Goal: Task Accomplishment & Management: Manage account settings

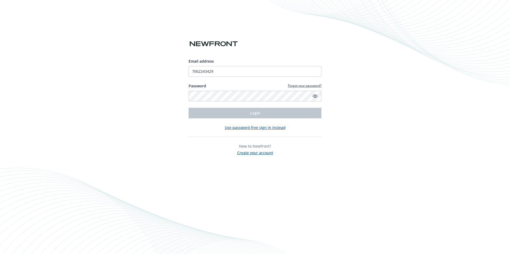
click at [225, 66] on div "Email address 7062243429" at bounding box center [255, 67] width 133 height 18
click at [225, 69] on input "7062243429" at bounding box center [255, 71] width 133 height 11
drag, startPoint x: 225, startPoint y: 69, endPoint x: 180, endPoint y: 72, distance: 44.2
click at [180, 72] on div "Email address 7062243429 Password Forgot your password? Login Use password-free…" at bounding box center [255, 127] width 510 height 254
type input "[EMAIL_ADDRESS][PERSON_NAME][DOMAIN_NAME]"
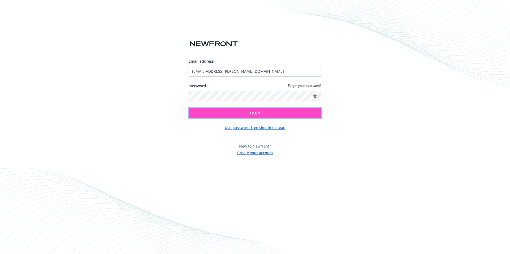
click at [242, 113] on button "Login" at bounding box center [255, 113] width 133 height 11
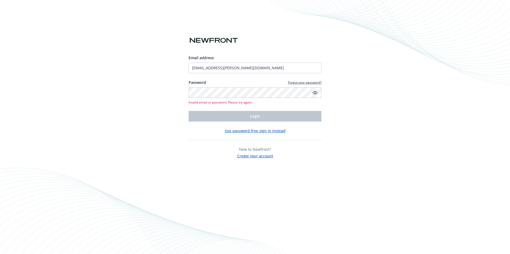
click at [314, 92] on icon "Show password" at bounding box center [315, 92] width 5 height 5
click at [242, 130] on button "Use password-free sign in instead" at bounding box center [255, 131] width 61 height 6
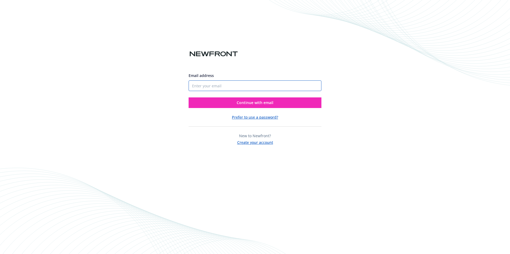
click at [268, 85] on input "Email address" at bounding box center [255, 86] width 133 height 11
type input "[EMAIL_ADDRESS][PERSON_NAME][DOMAIN_NAME]"
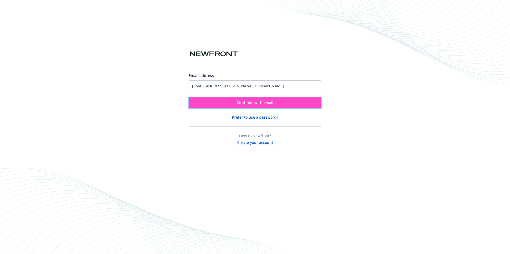
click at [284, 102] on button "Continue with email" at bounding box center [255, 103] width 133 height 11
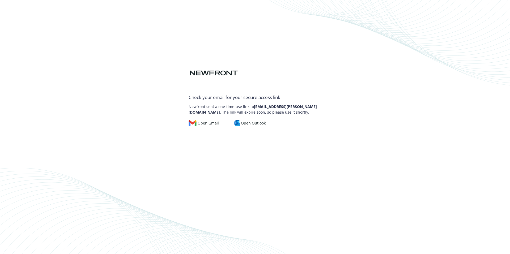
click at [199, 124] on div "Open Gmail" at bounding box center [204, 123] width 30 height 6
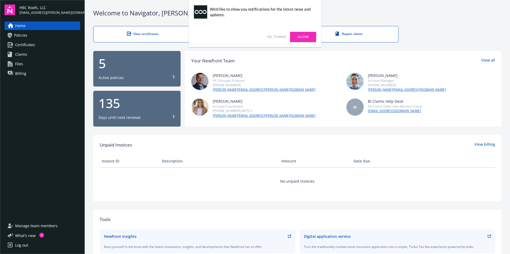
click at [272, 34] on div "No, thanks Allow" at bounding box center [255, 37] width 133 height 21
click at [272, 37] on link "No, thanks" at bounding box center [276, 37] width 19 height 5
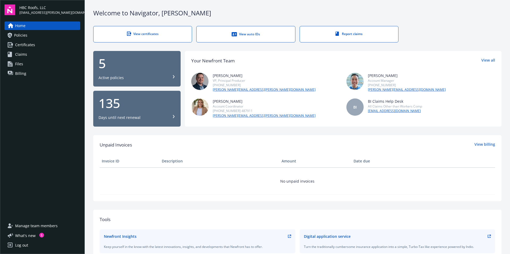
click at [166, 116] on div "Days until next renewal" at bounding box center [137, 117] width 77 height 5
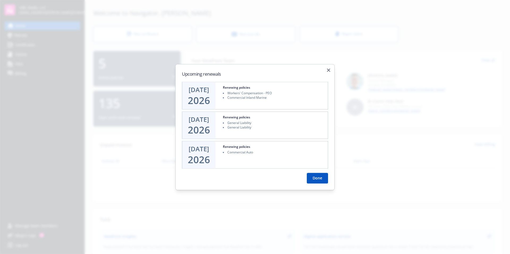
click at [319, 178] on button "Done" at bounding box center [317, 178] width 21 height 11
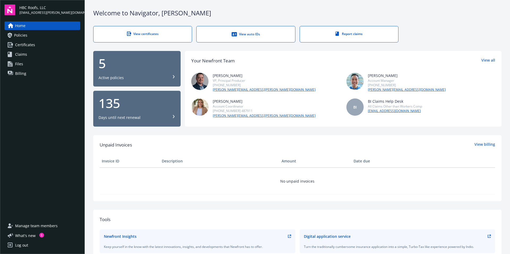
click at [157, 33] on div "View certificates" at bounding box center [142, 34] width 77 height 5
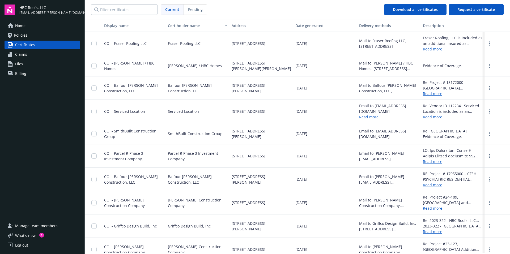
click at [29, 38] on link "Policies" at bounding box center [43, 35] width 76 height 9
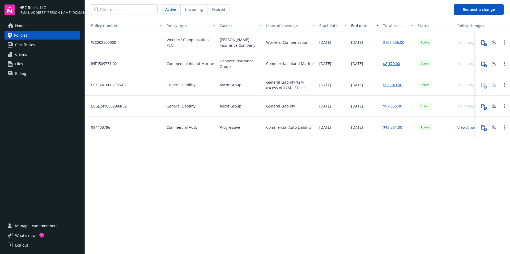
click at [396, 44] on link "$102,556.00" at bounding box center [393, 43] width 21 height 6
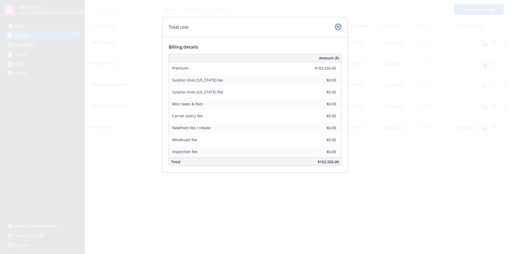
click at [337, 27] on icon "close" at bounding box center [338, 26] width 3 height 3
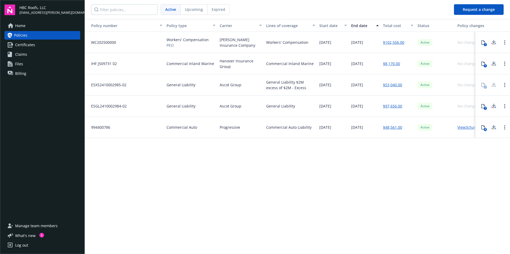
click at [484, 43] on icon at bounding box center [483, 42] width 4 height 4
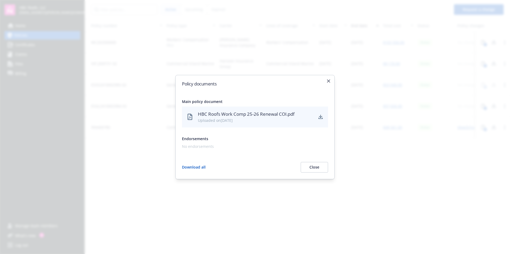
click at [198, 167] on button "Download all" at bounding box center [194, 167] width 24 height 11
click at [328, 81] on icon "button" at bounding box center [328, 80] width 3 height 3
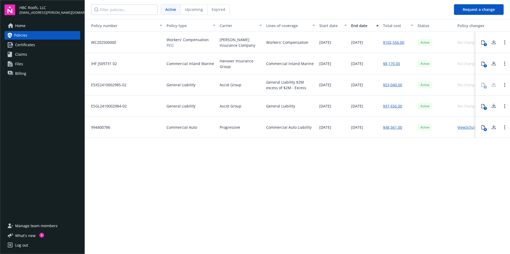
click at [389, 43] on link "$102,556.00" at bounding box center [393, 43] width 21 height 6
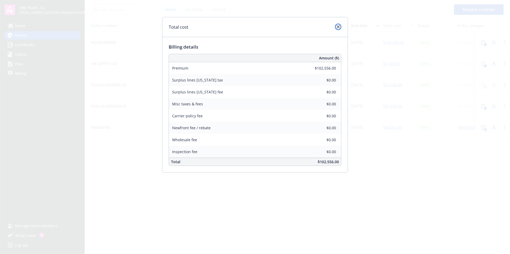
click at [338, 27] on icon "close" at bounding box center [338, 26] width 3 height 3
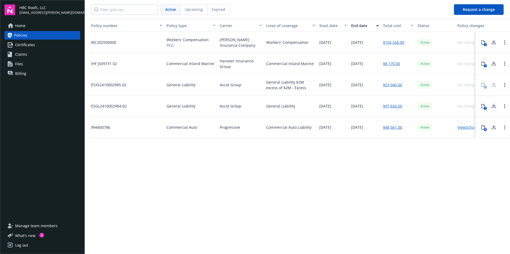
click at [391, 64] on link "$8,170.00" at bounding box center [391, 64] width 17 height 6
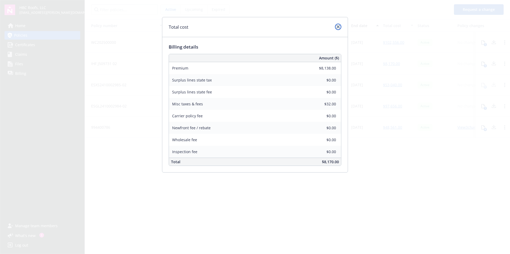
click at [339, 27] on icon "close" at bounding box center [338, 26] width 3 height 3
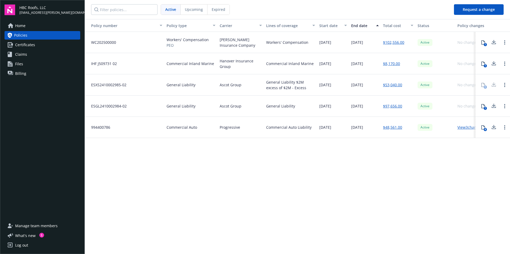
click at [391, 85] on link "$53,040.00" at bounding box center [392, 85] width 19 height 6
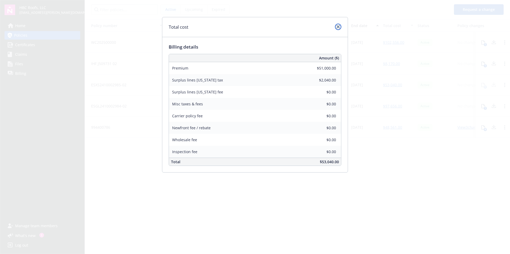
click at [336, 27] on link "close" at bounding box center [338, 27] width 6 height 6
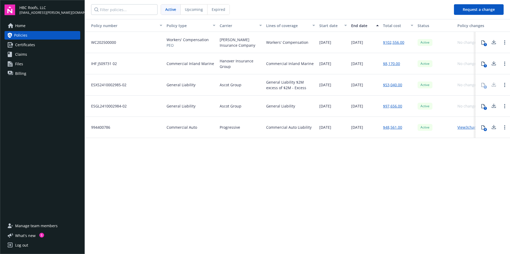
click at [391, 104] on link "$97,656.00" at bounding box center [392, 106] width 19 height 6
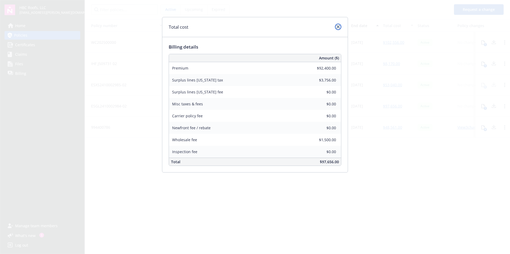
click at [338, 25] on link "close" at bounding box center [338, 27] width 6 height 6
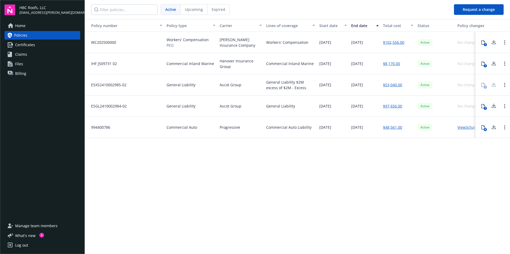
click at [394, 127] on link "$48,561.00" at bounding box center [392, 128] width 19 height 6
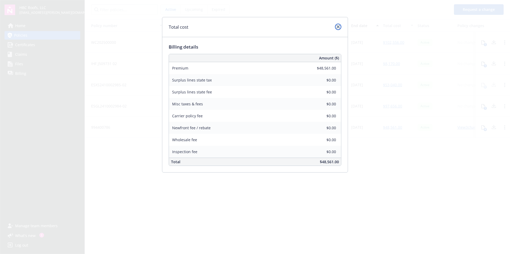
click at [336, 27] on link "close" at bounding box center [338, 27] width 6 height 6
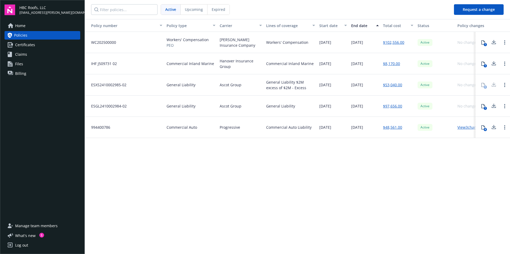
click at [470, 127] on link "View 3 changes" at bounding box center [470, 127] width 25 height 5
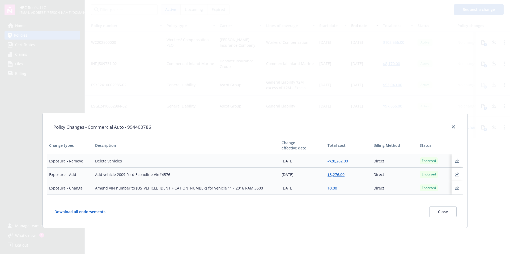
click at [69, 211] on button "Download all endorsements" at bounding box center [83, 212] width 61 height 11
click at [62, 211] on button "Download all endorsements" at bounding box center [83, 212] width 61 height 11
click at [355, 45] on div "Policy Changes - Commercial Auto - 994400786 Change types Description Change ef…" at bounding box center [255, 127] width 510 height 254
click at [448, 212] on button "Close" at bounding box center [442, 212] width 27 height 11
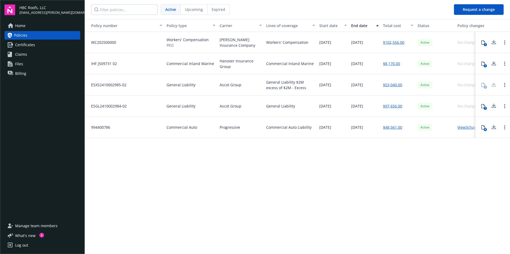
click at [483, 129] on icon at bounding box center [483, 127] width 4 height 4
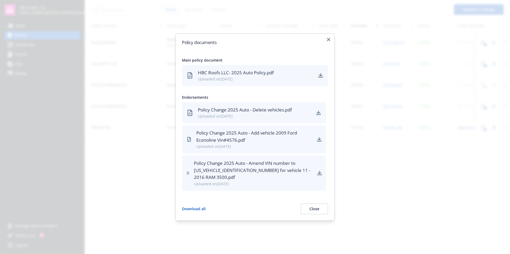
click at [322, 75] on icon "download" at bounding box center [320, 74] width 3 height 3
click at [319, 74] on icon "download" at bounding box center [321, 75] width 4 height 4
click at [328, 40] on icon "button" at bounding box center [328, 39] width 3 height 3
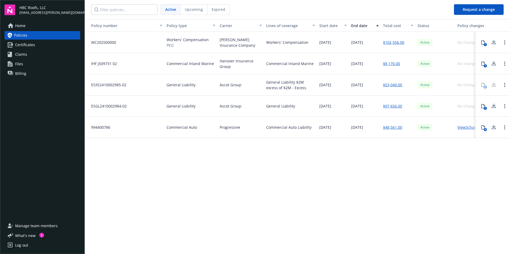
click at [464, 128] on link "View 3 changes" at bounding box center [470, 127] width 25 height 5
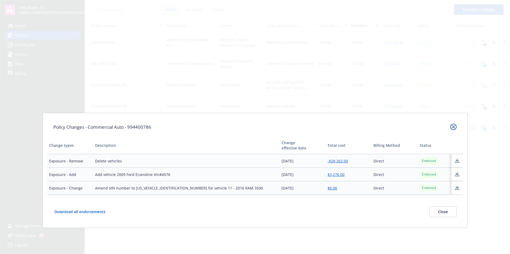
click at [454, 126] on icon "close" at bounding box center [453, 126] width 3 height 3
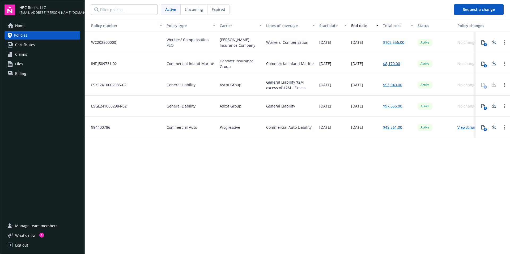
click at [483, 128] on icon at bounding box center [483, 127] width 4 height 4
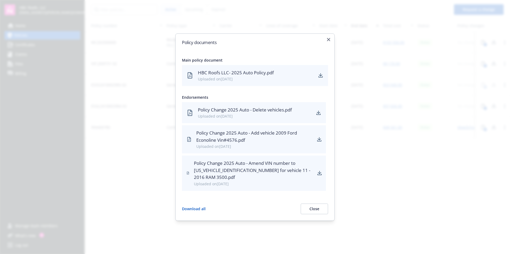
click at [186, 207] on button "Download all" at bounding box center [194, 209] width 24 height 11
click at [318, 209] on button "Close" at bounding box center [314, 209] width 27 height 11
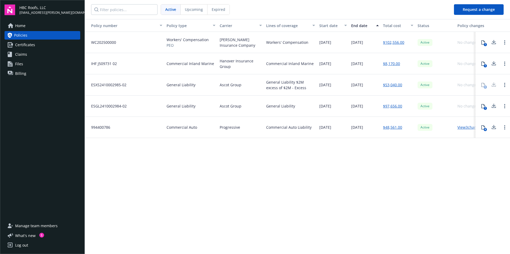
click at [219, 174] on div "Policy number Policy type Carrier Lines of coverage Start date End date Total c…" at bounding box center [298, 136] width 426 height 234
click at [142, 6] on input "Filter policies..." at bounding box center [124, 9] width 66 height 11
click at [32, 24] on link "Home" at bounding box center [43, 26] width 76 height 9
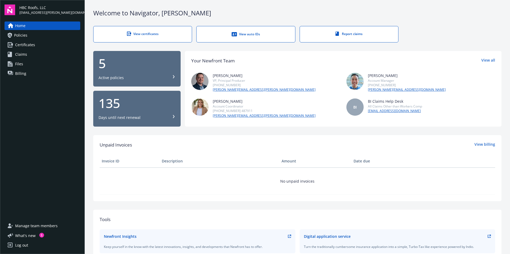
click at [250, 36] on div "View auto IDs" at bounding box center [245, 34] width 77 height 5
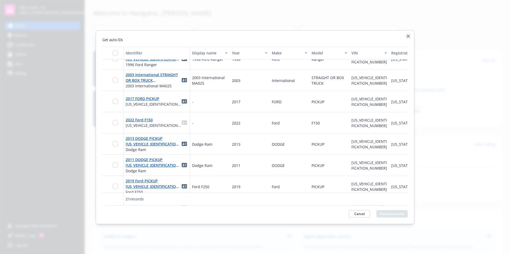
scroll to position [317, 0]
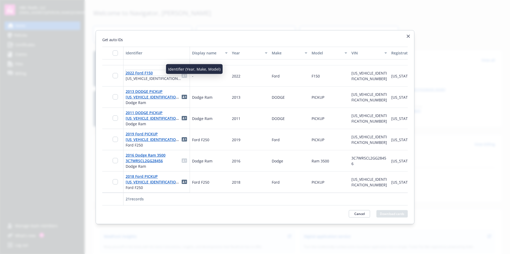
click at [145, 71] on link "2022 Ford F150" at bounding box center [139, 73] width 27 height 5
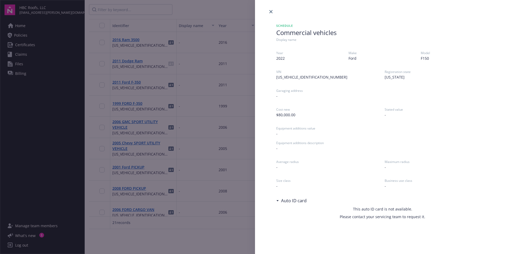
click at [201, 82] on div "Schedule Commercial vehicles Display name Year [DATE] Make Ford Model F150 VIN …" at bounding box center [255, 127] width 510 height 254
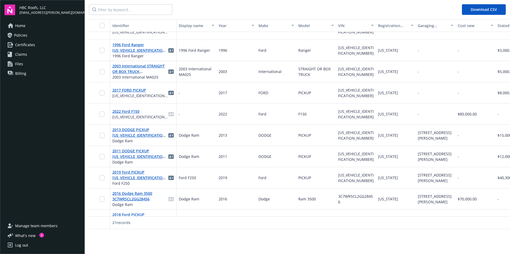
scroll to position [266, 0]
